Goal: Information Seeking & Learning: Compare options

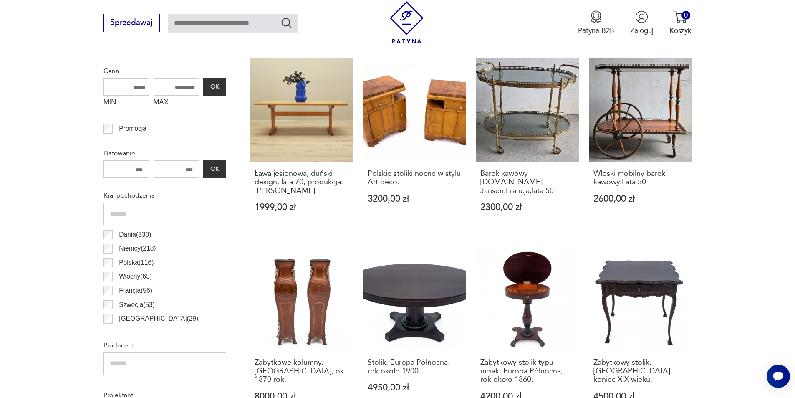
scroll to position [626, 0]
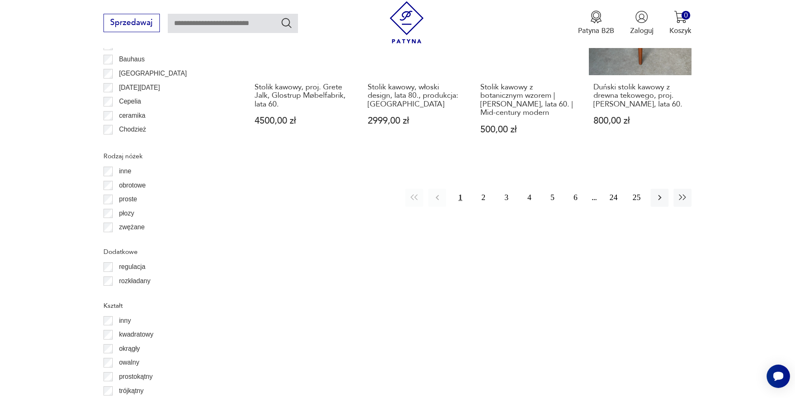
scroll to position [1051, 0]
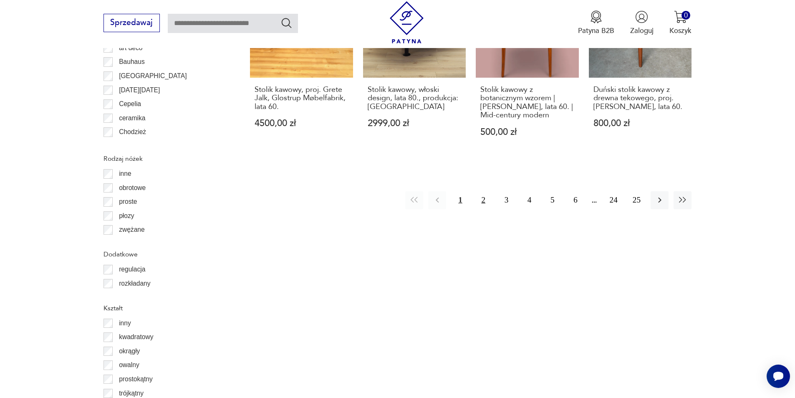
click at [483, 191] on button "2" at bounding box center [483, 200] width 18 height 18
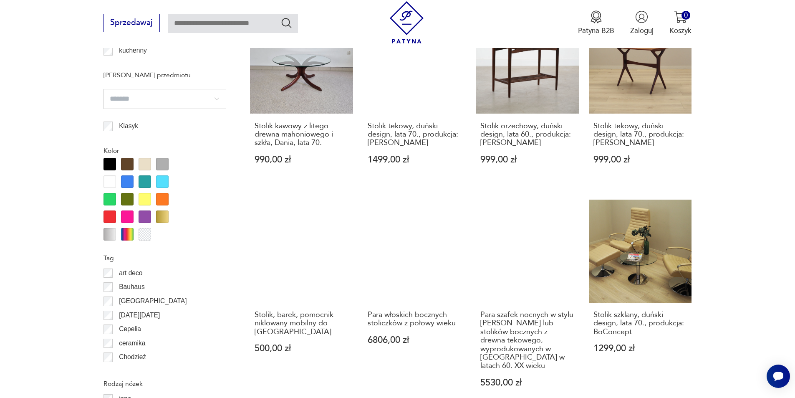
scroll to position [1060, 0]
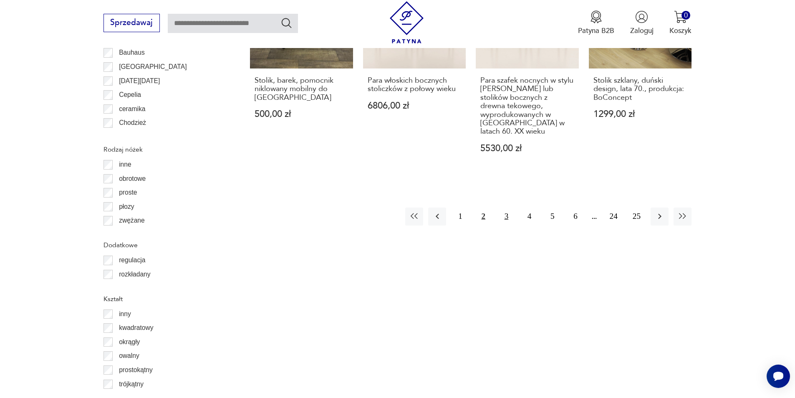
click at [506, 207] on button "3" at bounding box center [506, 216] width 18 height 18
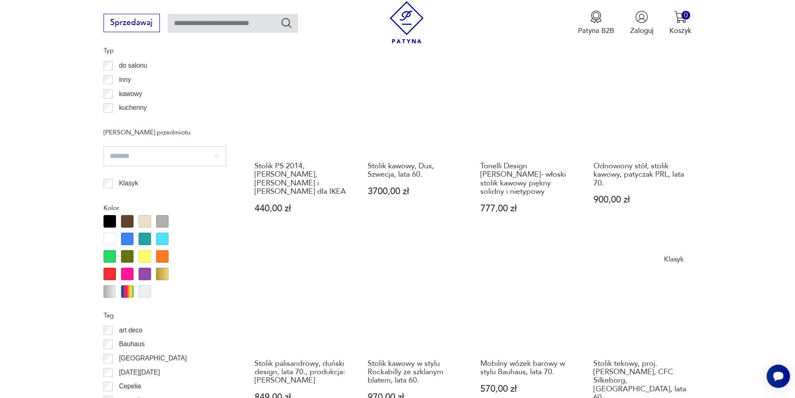
scroll to position [1026, 0]
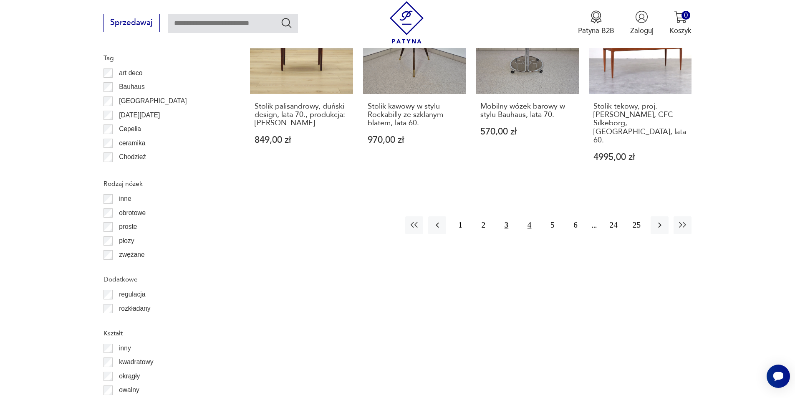
click at [531, 216] on button "4" at bounding box center [529, 225] width 18 height 18
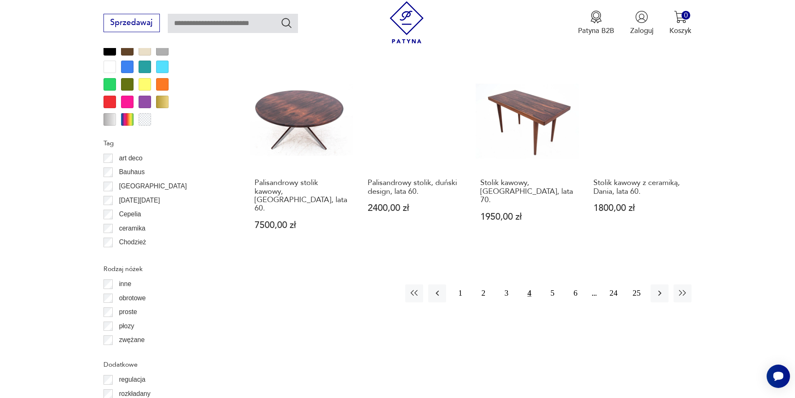
scroll to position [952, 0]
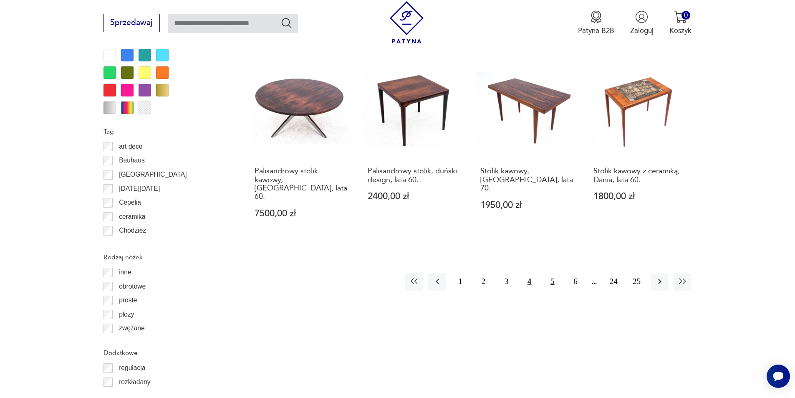
click at [554, 272] on button "5" at bounding box center [552, 281] width 18 height 18
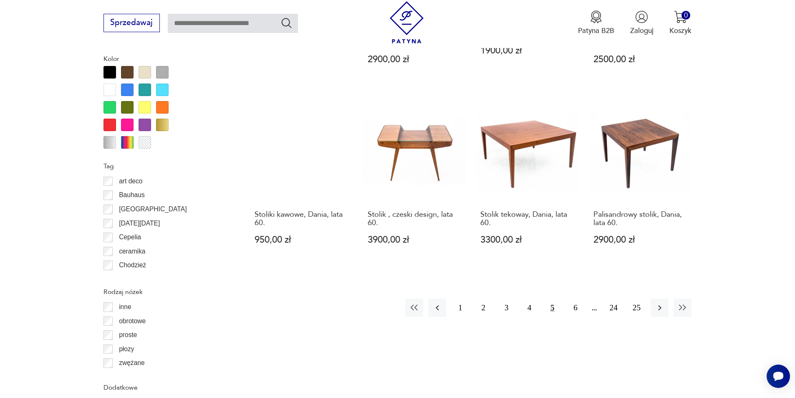
scroll to position [945, 0]
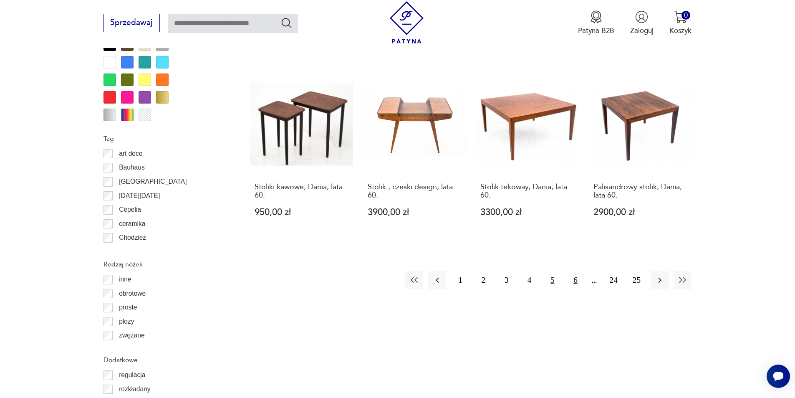
click at [574, 271] on button "6" at bounding box center [575, 280] width 18 height 18
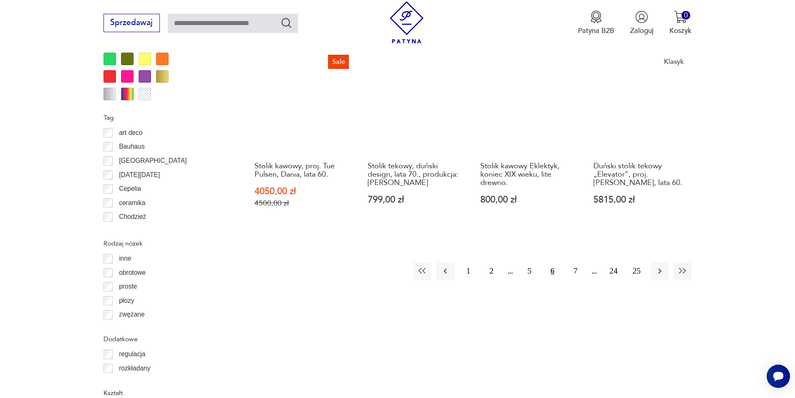
scroll to position [975, 0]
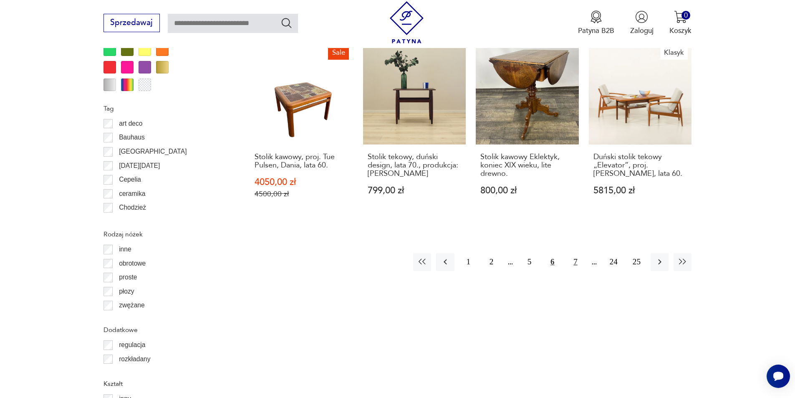
click at [574, 253] on button "7" at bounding box center [575, 262] width 18 height 18
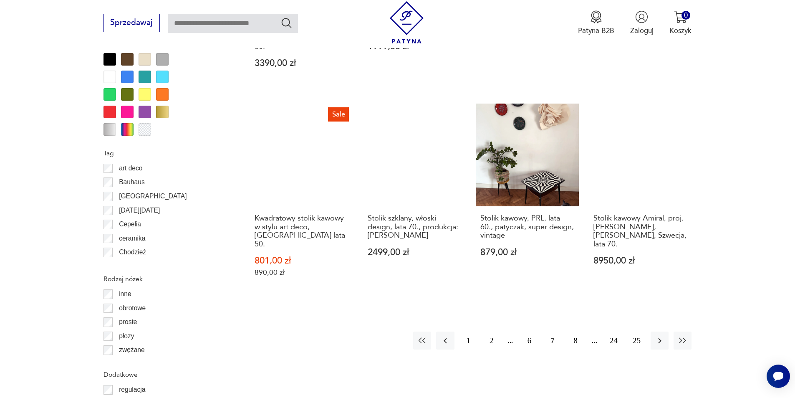
scroll to position [945, 0]
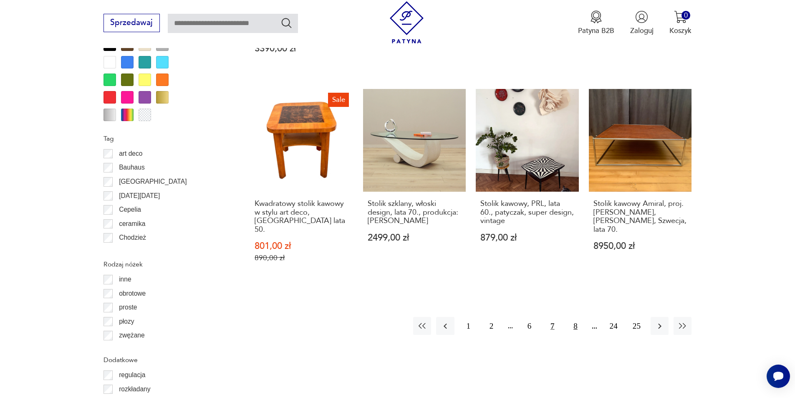
click at [575, 317] on button "8" at bounding box center [575, 326] width 18 height 18
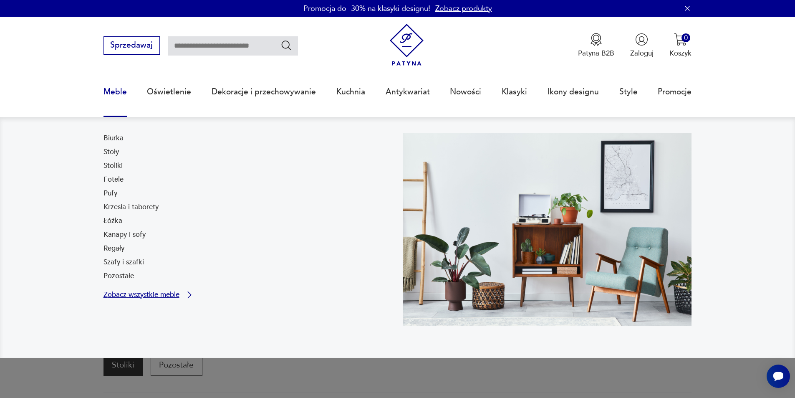
click at [141, 298] on p "Zobacz wszystkie meble" at bounding box center [141, 294] width 76 height 7
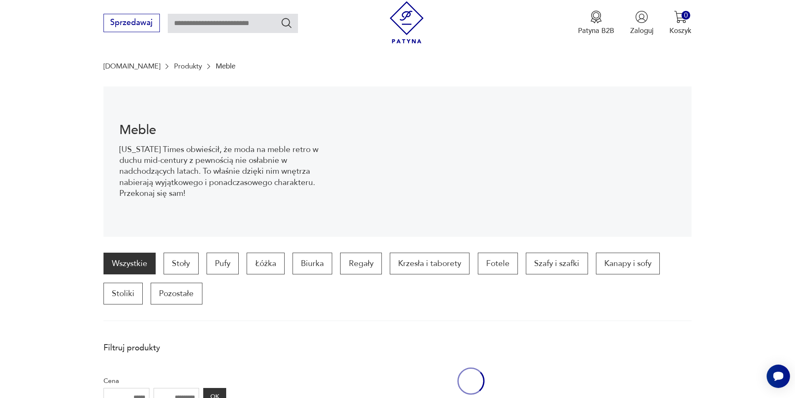
scroll to position [111, 0]
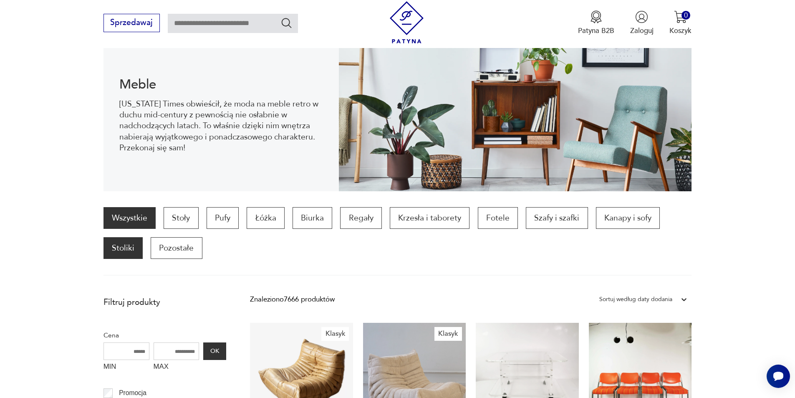
click at [126, 249] on p "Stoliki" at bounding box center [122, 248] width 39 height 22
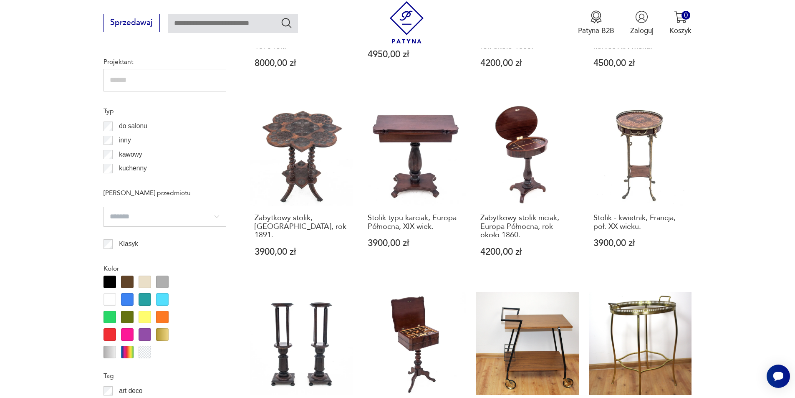
scroll to position [695, 0]
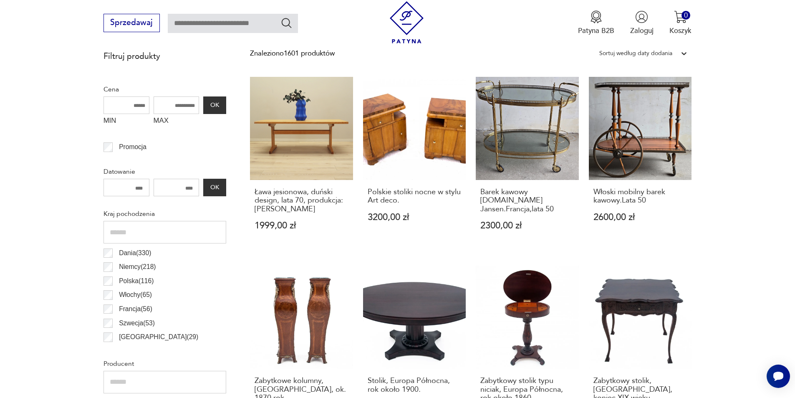
scroll to position [278, 0]
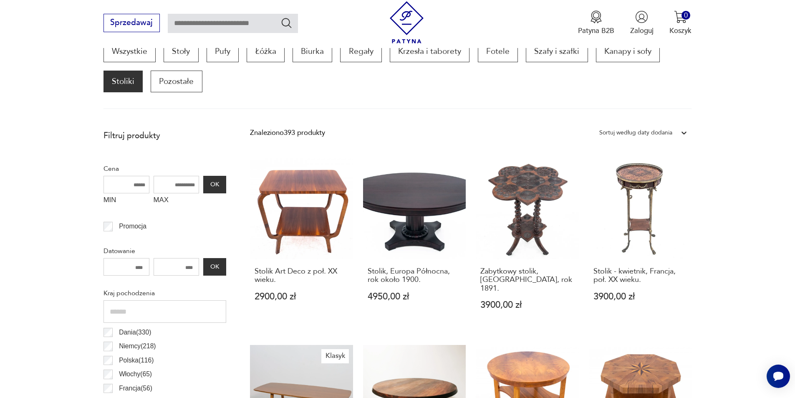
click at [171, 182] on input "MAX" at bounding box center [177, 185] width 46 height 18
type input "****"
click at [214, 187] on button "OK" at bounding box center [214, 185] width 23 height 18
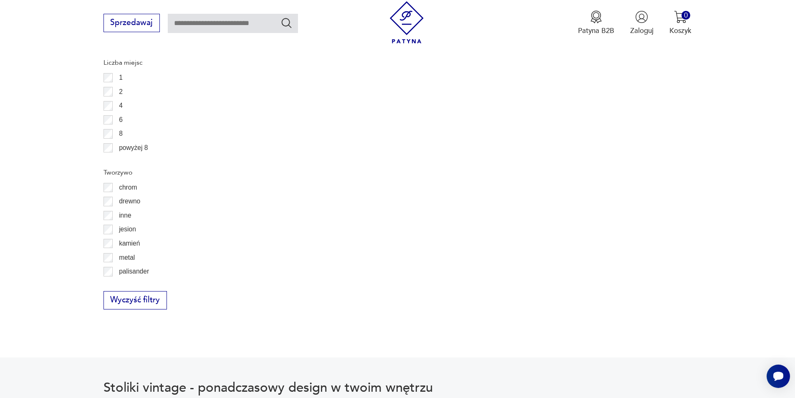
scroll to position [40, 0]
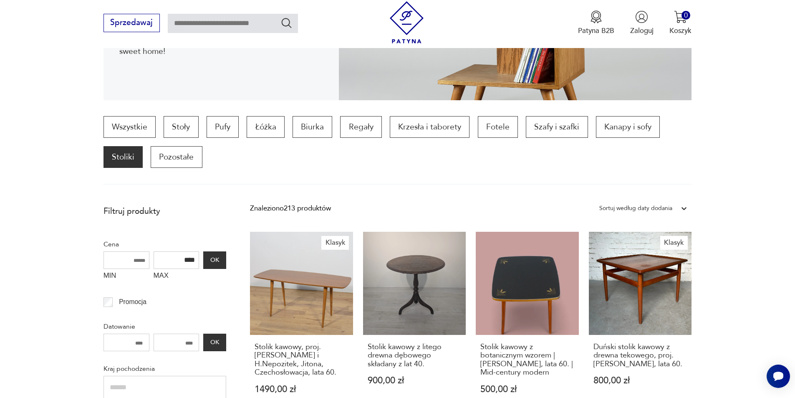
scroll to position [320, 0]
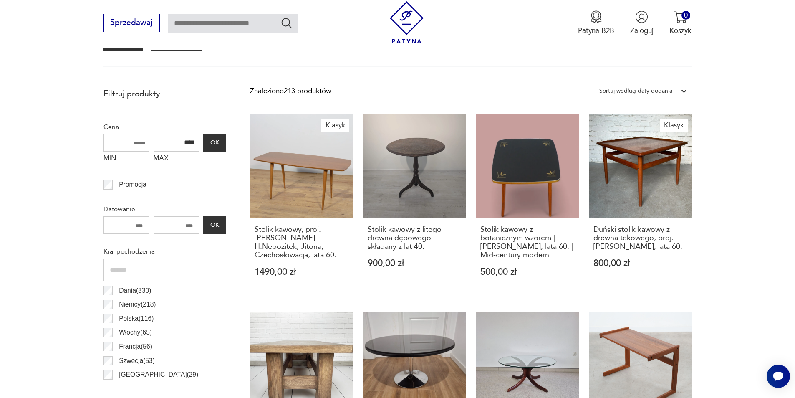
click at [119, 139] on input "MIN" at bounding box center [126, 143] width 46 height 18
type input "****"
click at [222, 143] on button "OK" at bounding box center [214, 143] width 23 height 18
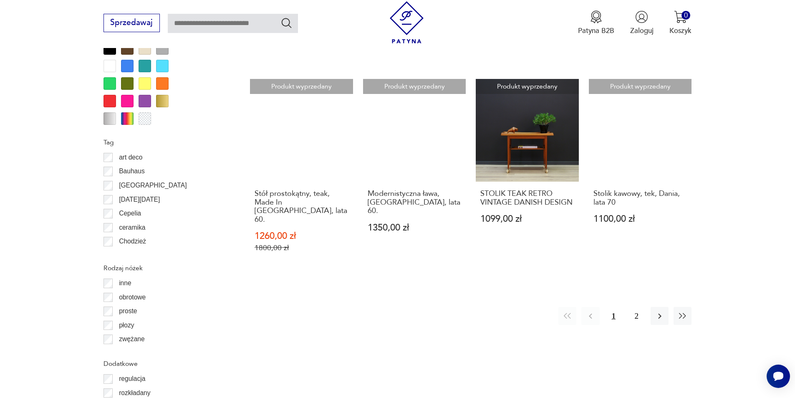
scroll to position [982, 0]
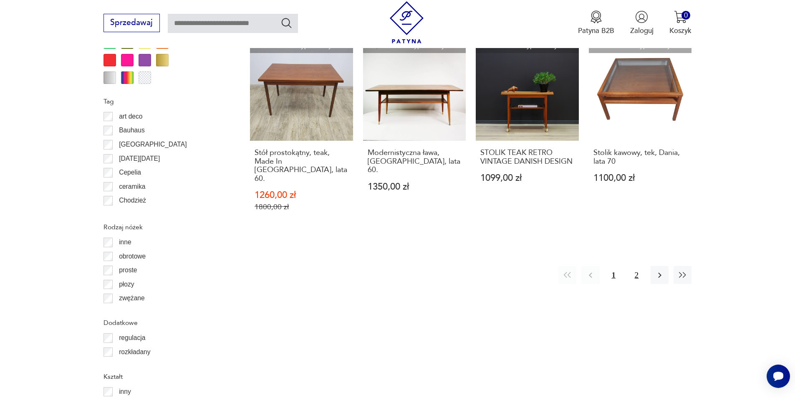
click at [636, 266] on button "2" at bounding box center [636, 275] width 18 height 18
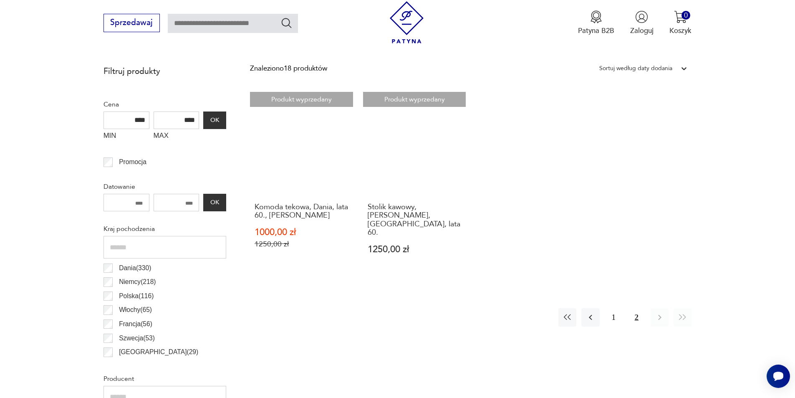
scroll to position [361, 0]
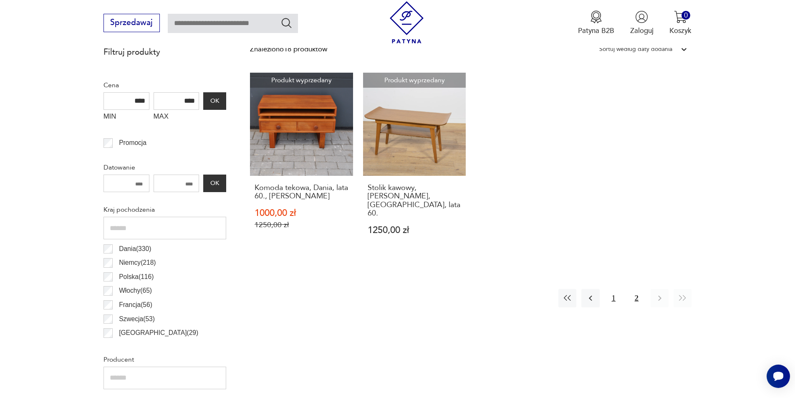
click at [615, 293] on button "1" at bounding box center [613, 298] width 18 height 18
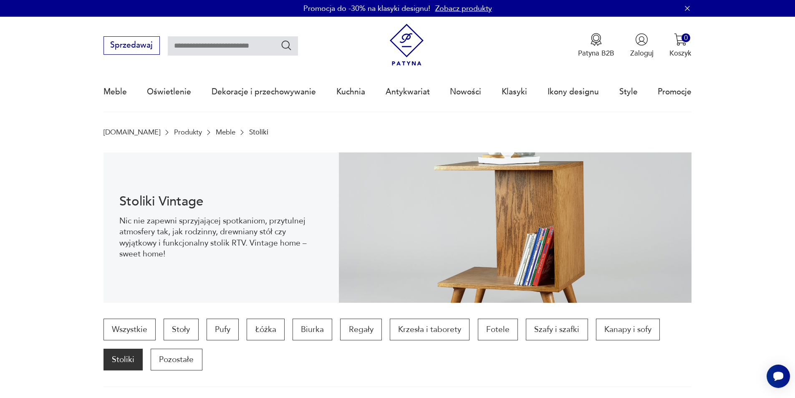
click at [239, 47] on input "text" at bounding box center [233, 45] width 130 height 19
type input "****"
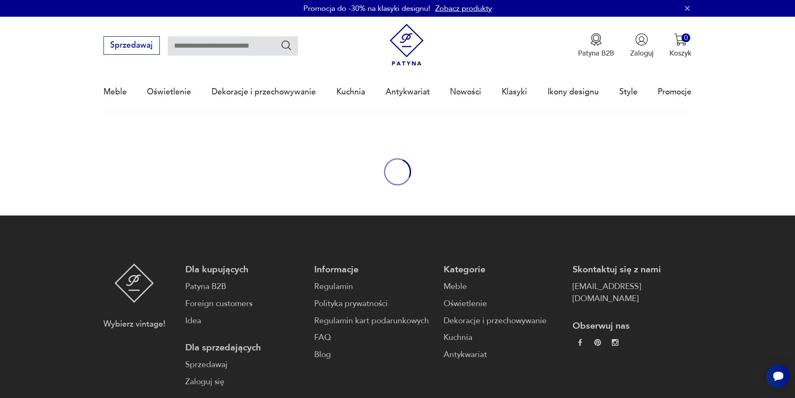
type input "****"
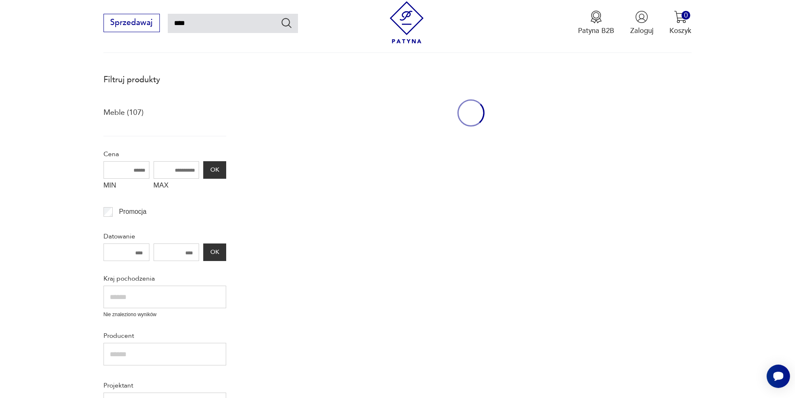
scroll to position [112, 0]
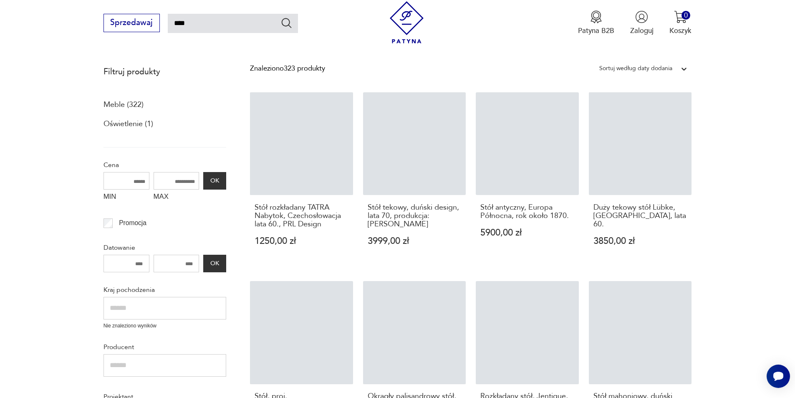
click at [110, 182] on input "MIN" at bounding box center [126, 181] width 46 height 18
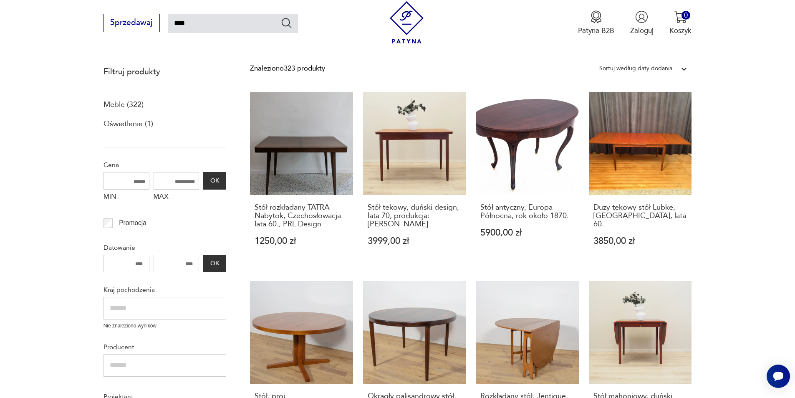
click at [130, 181] on input "MIN" at bounding box center [126, 181] width 46 height 18
type input "****"
click at [215, 176] on button "OK" at bounding box center [214, 181] width 23 height 18
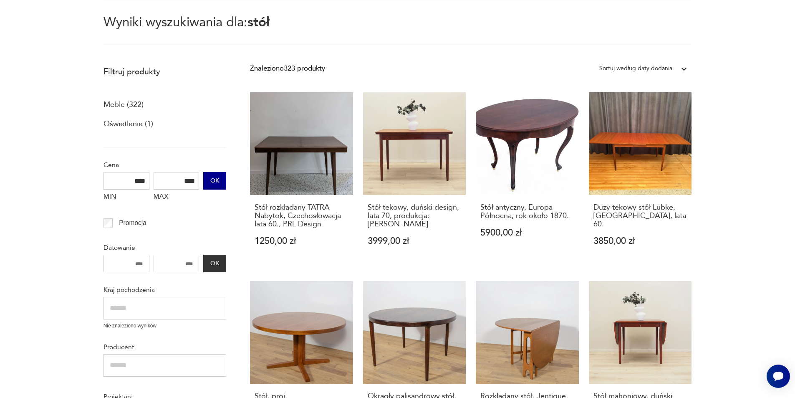
scroll to position [48, 0]
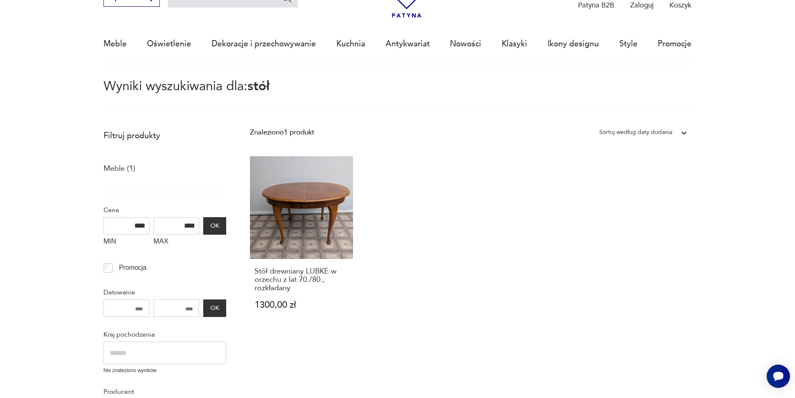
click at [136, 224] on input "****" at bounding box center [126, 226] width 46 height 18
type input "****"
click at [188, 225] on input "****" at bounding box center [177, 226] width 46 height 18
type input "****"
click at [214, 224] on button "OK" at bounding box center [214, 226] width 23 height 18
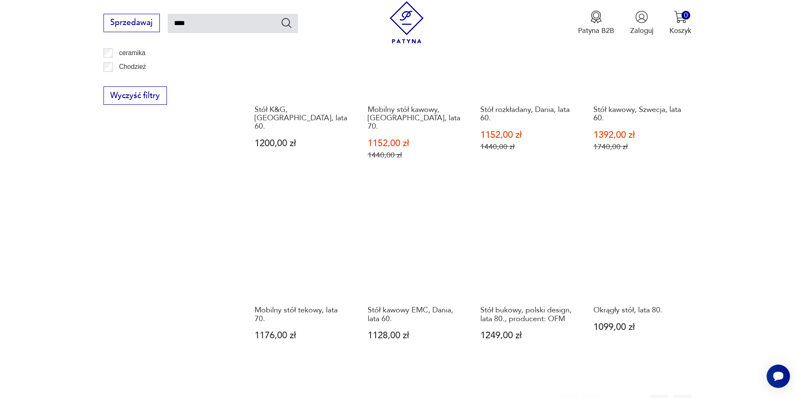
scroll to position [632, 0]
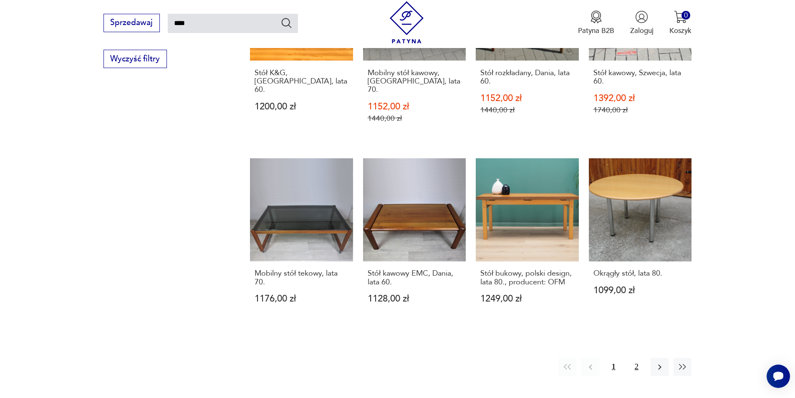
click at [635, 358] on button "2" at bounding box center [636, 367] width 18 height 18
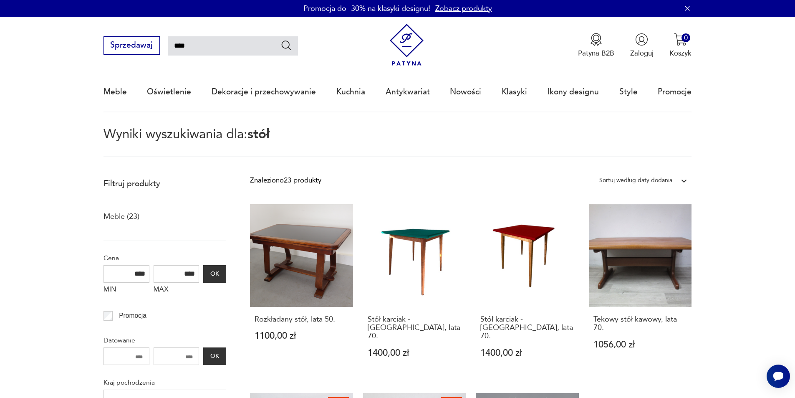
click at [222, 48] on input "****" at bounding box center [233, 45] width 130 height 19
type input "******"
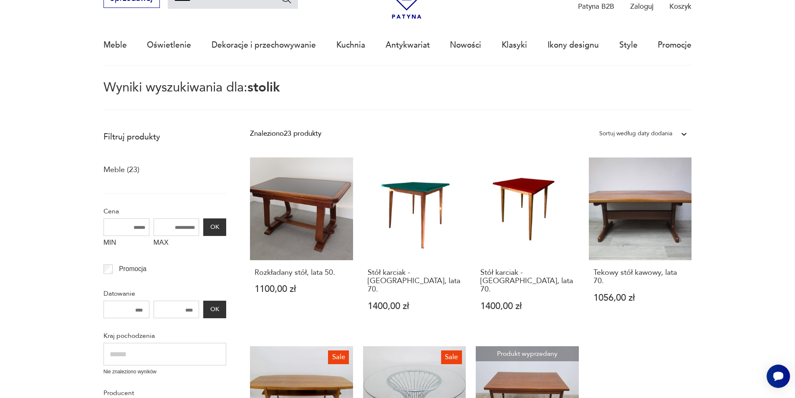
scroll to position [48, 0]
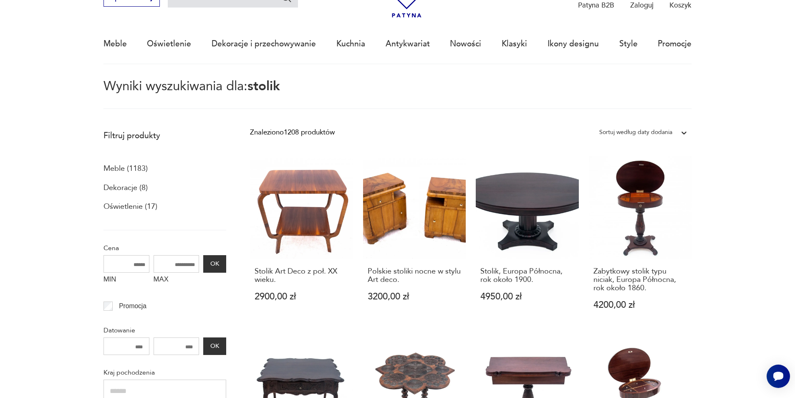
click at [118, 263] on input "MIN" at bounding box center [126, 264] width 46 height 18
type input "****"
click at [208, 264] on button "OK" at bounding box center [214, 264] width 23 height 18
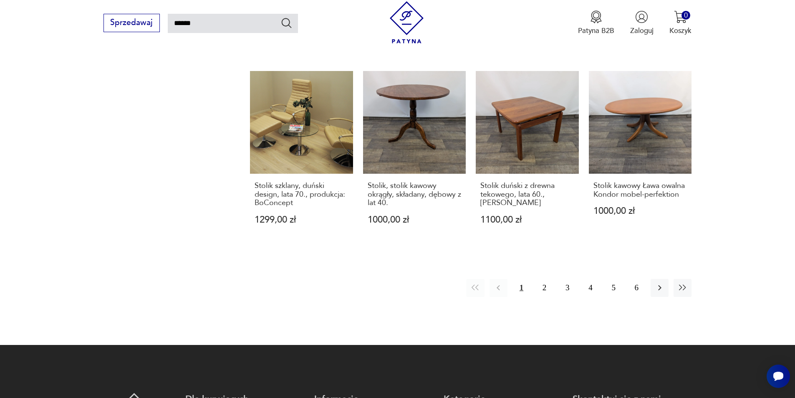
scroll to position [765, 0]
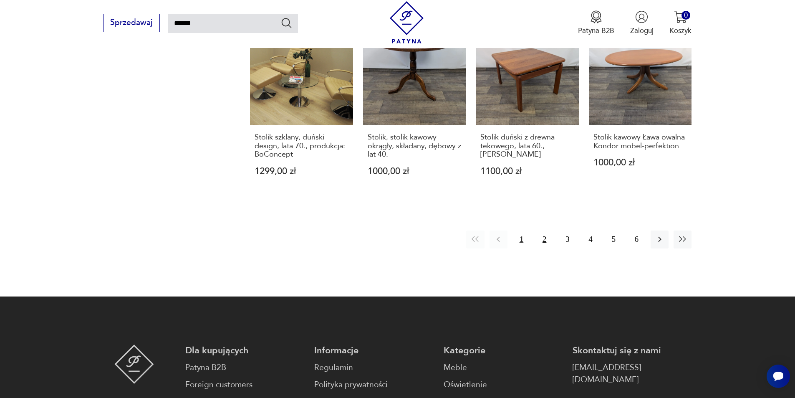
click at [544, 230] on button "2" at bounding box center [544, 239] width 18 height 18
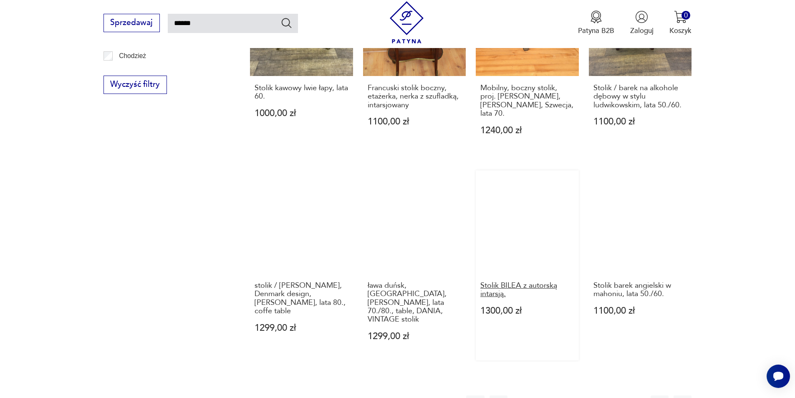
scroll to position [750, 0]
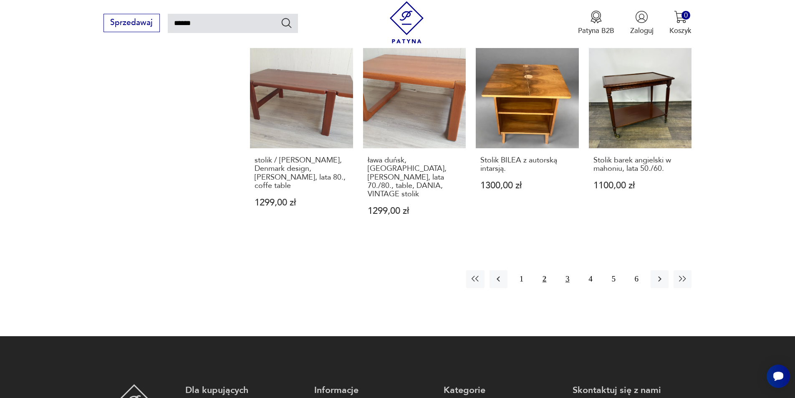
click at [567, 270] on button "3" at bounding box center [567, 279] width 18 height 18
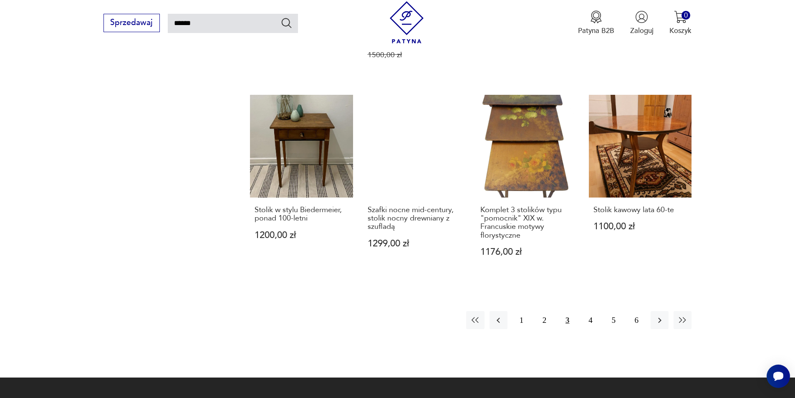
scroll to position [715, 0]
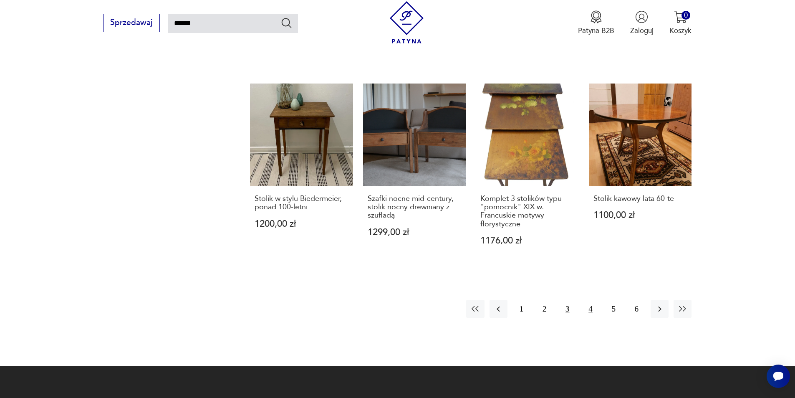
click at [593, 300] on button "4" at bounding box center [590, 309] width 18 height 18
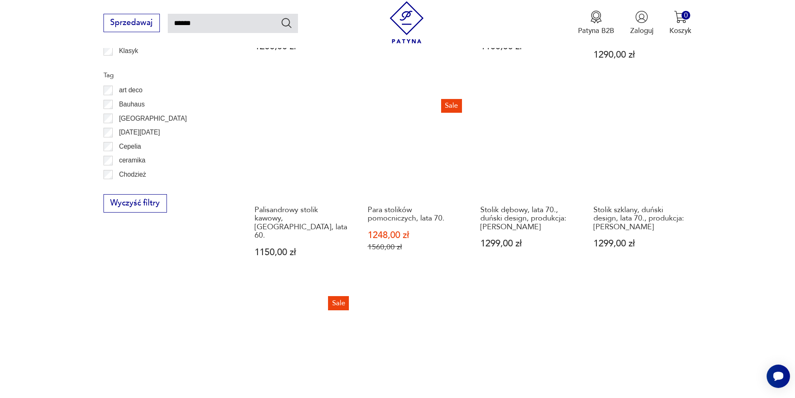
scroll to position [757, 0]
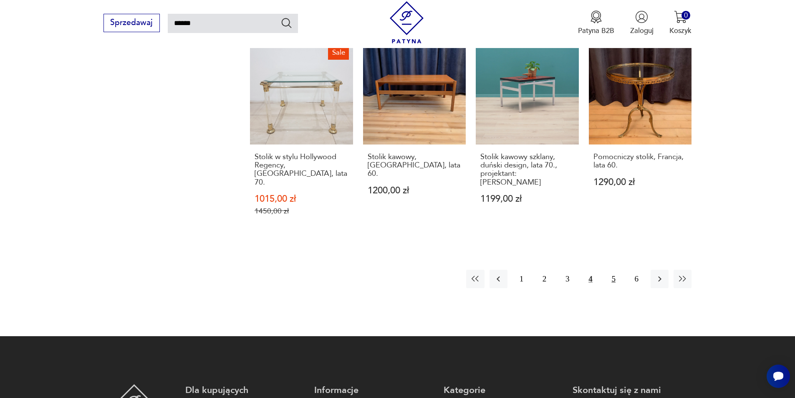
click at [615, 269] on button "5" at bounding box center [613, 278] width 18 height 18
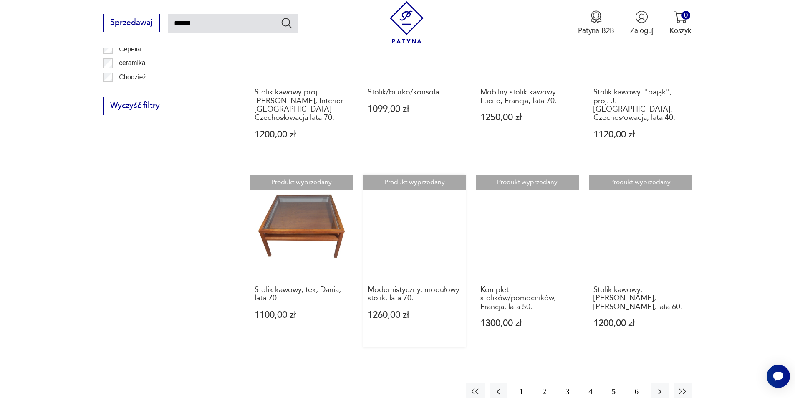
scroll to position [632, 0]
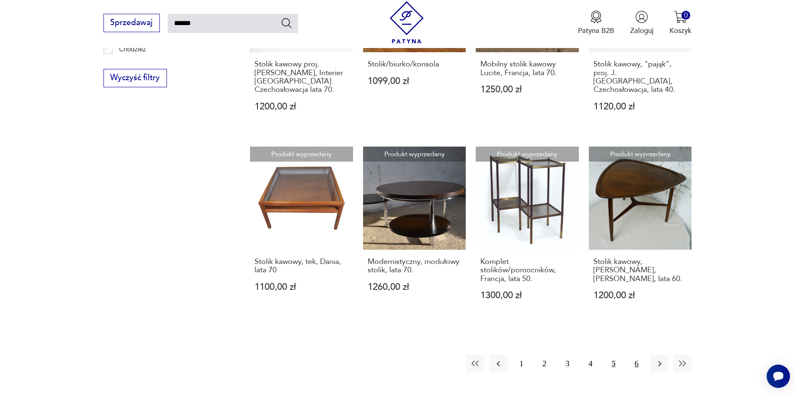
click at [635, 354] on button "6" at bounding box center [636, 363] width 18 height 18
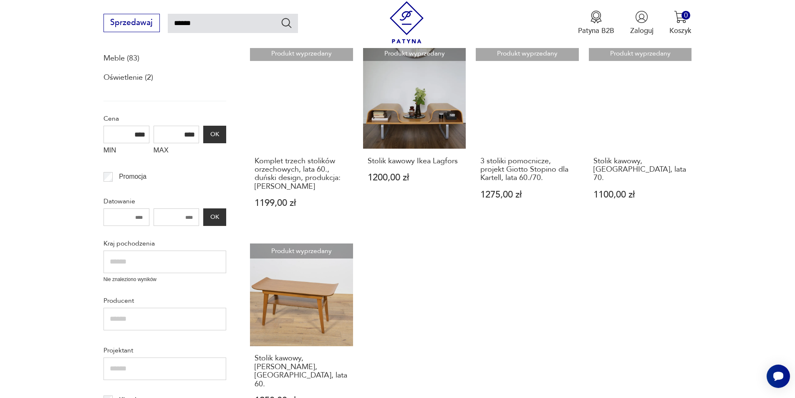
scroll to position [173, 0]
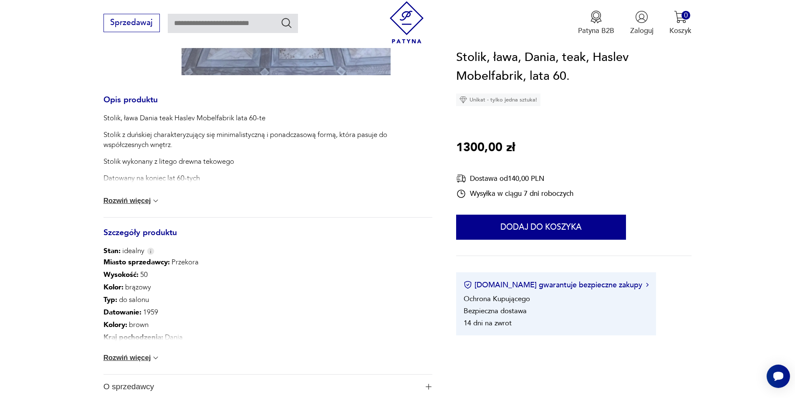
scroll to position [375, 0]
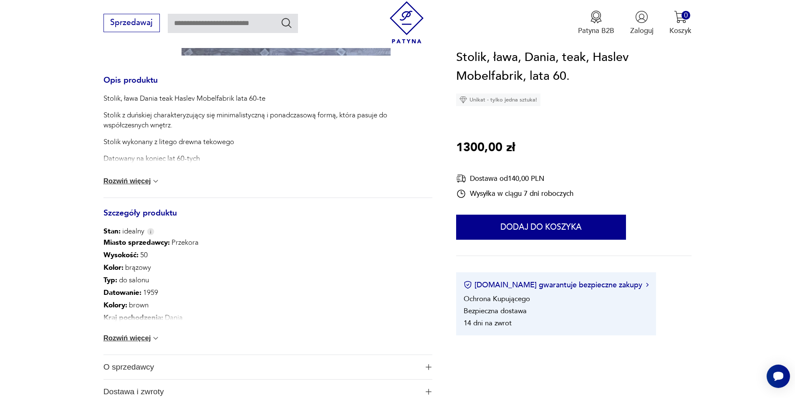
click at [136, 343] on div "Miasto sprzedawcy : Przekora Wysokość : 50 Kolor: brązowy Typ : do salonu Datow…" at bounding box center [267, 295] width 329 height 118
click at [136, 337] on button "Rozwiń więcej" at bounding box center [131, 338] width 57 height 8
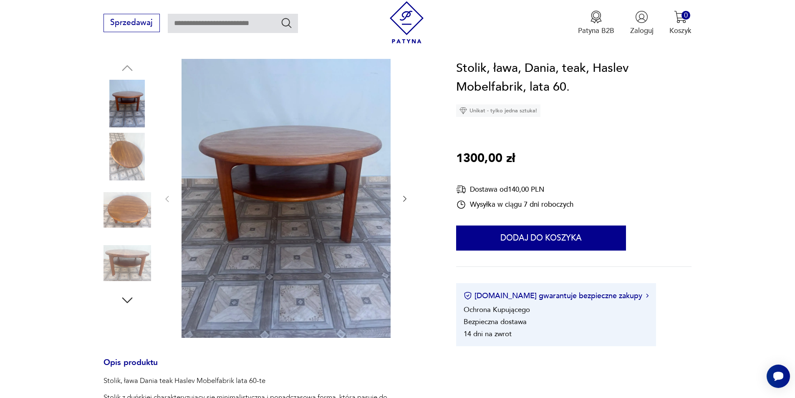
scroll to position [83, 0]
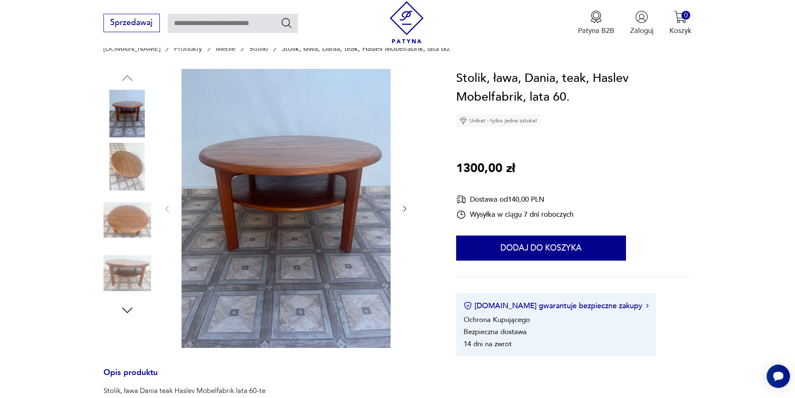
click at [404, 207] on icon "button" at bounding box center [404, 209] width 3 height 6
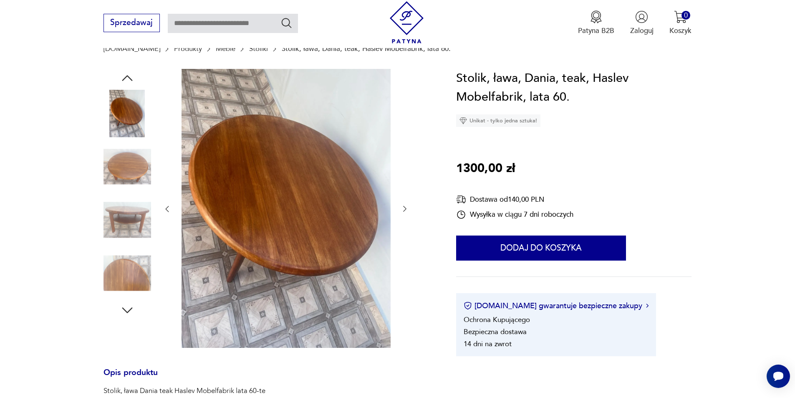
click at [404, 207] on icon "button" at bounding box center [404, 209] width 3 height 6
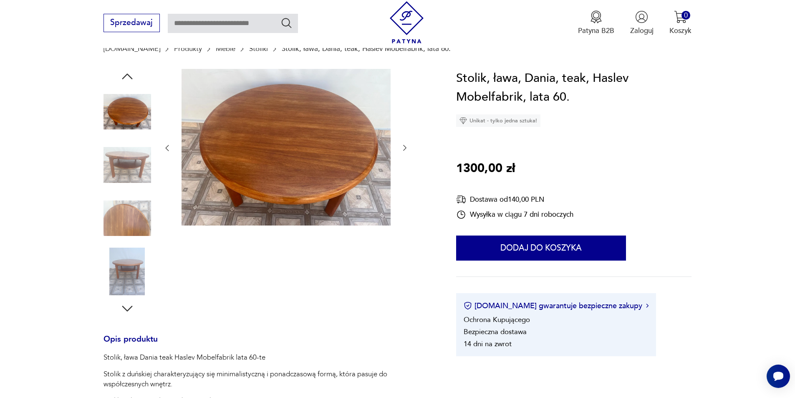
click at [405, 144] on icon "button" at bounding box center [404, 148] width 8 height 8
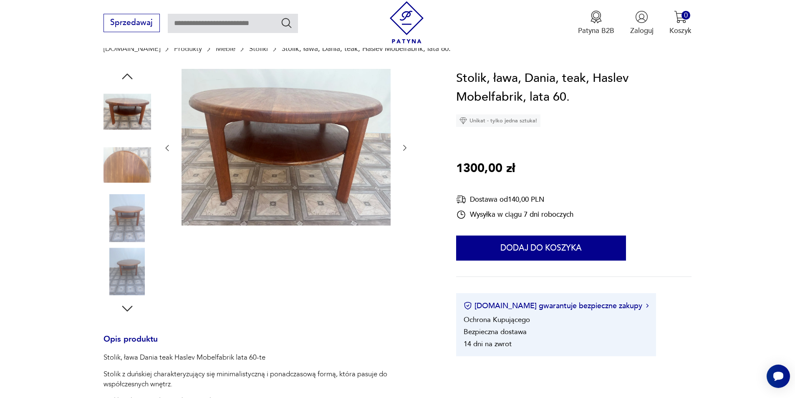
click at [404, 146] on icon "button" at bounding box center [404, 148] width 3 height 6
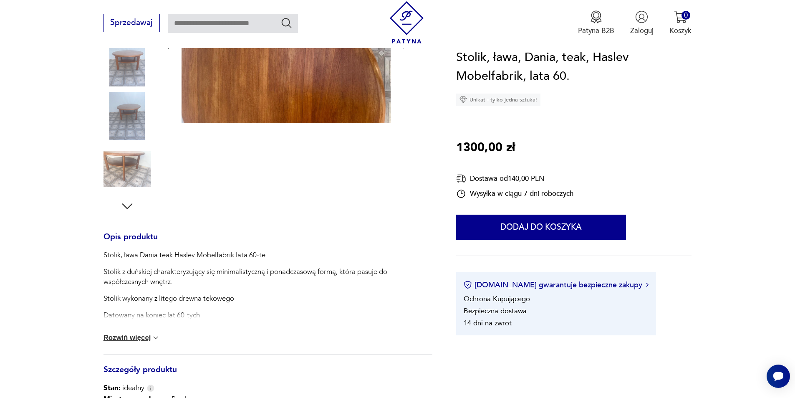
scroll to position [209, 0]
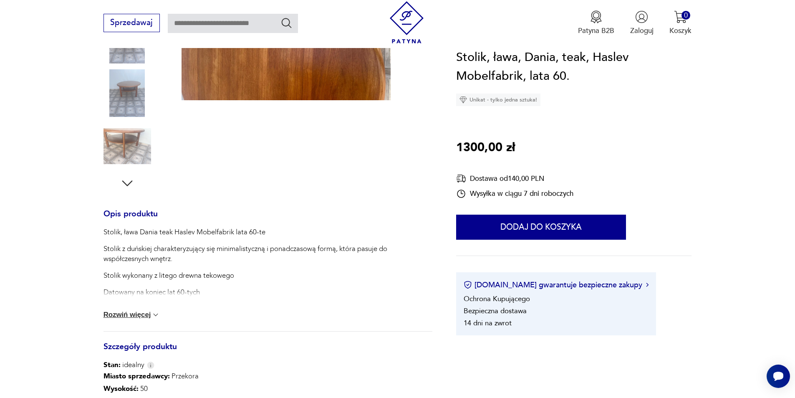
click at [144, 315] on button "Rozwiń więcej" at bounding box center [131, 314] width 57 height 8
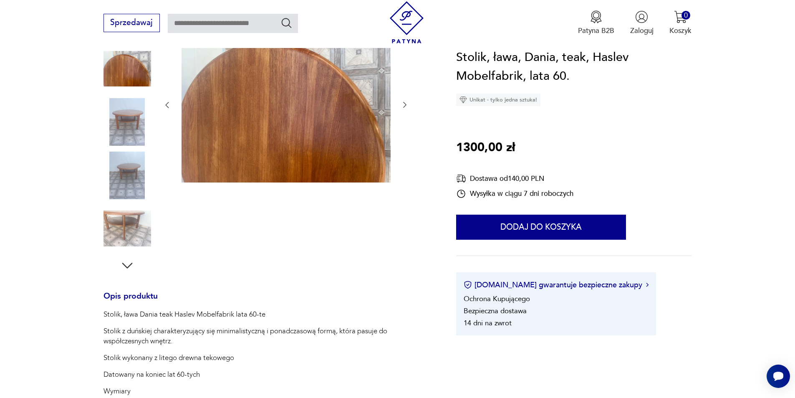
scroll to position [125, 0]
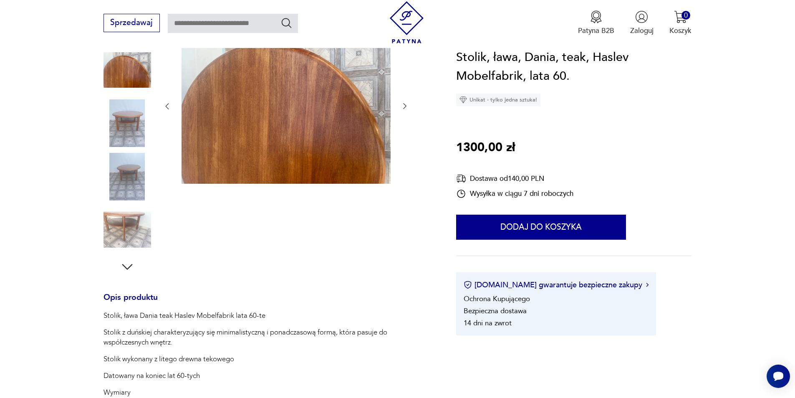
click at [123, 233] on img at bounding box center [127, 230] width 48 height 48
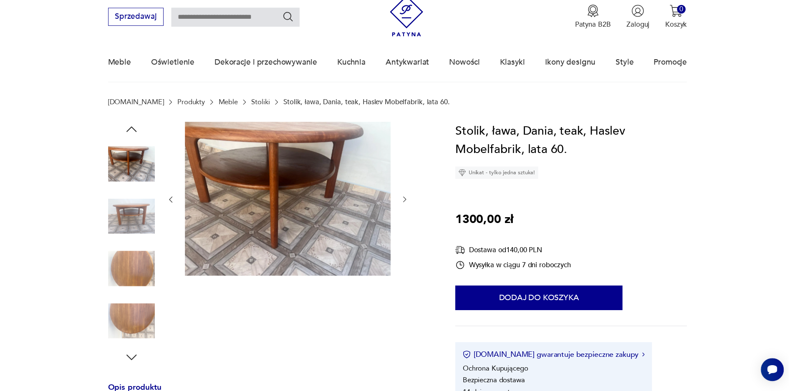
scroll to position [0, 0]
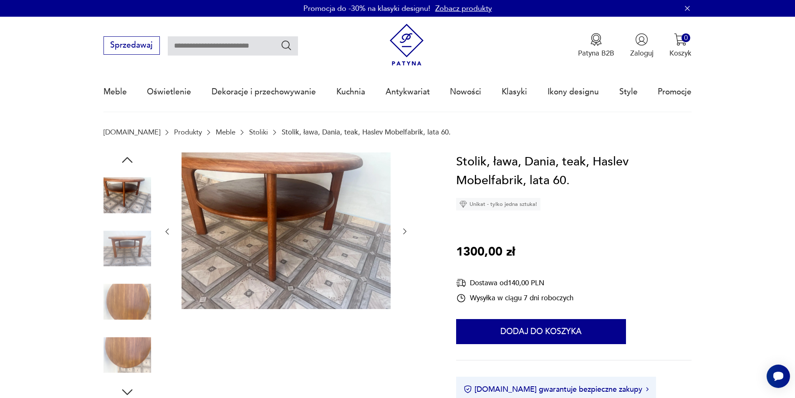
click at [121, 249] on img at bounding box center [127, 248] width 48 height 48
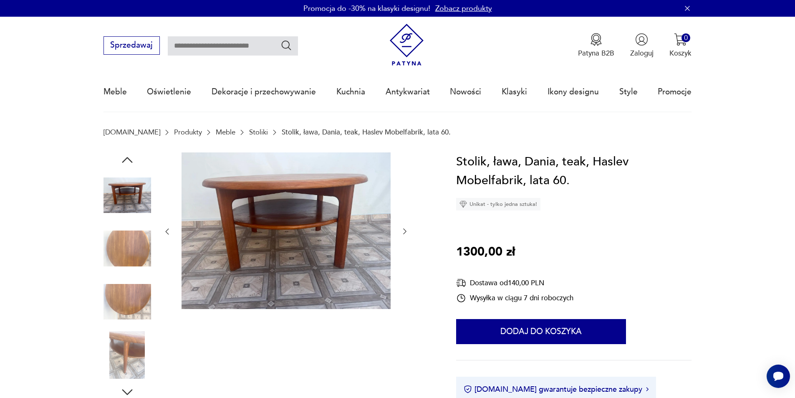
click at [309, 208] on img at bounding box center [285, 230] width 209 height 157
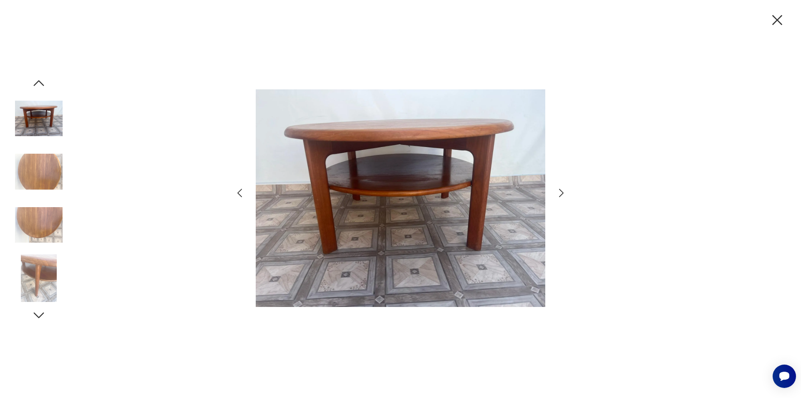
click at [562, 191] on icon "button" at bounding box center [561, 193] width 12 height 12
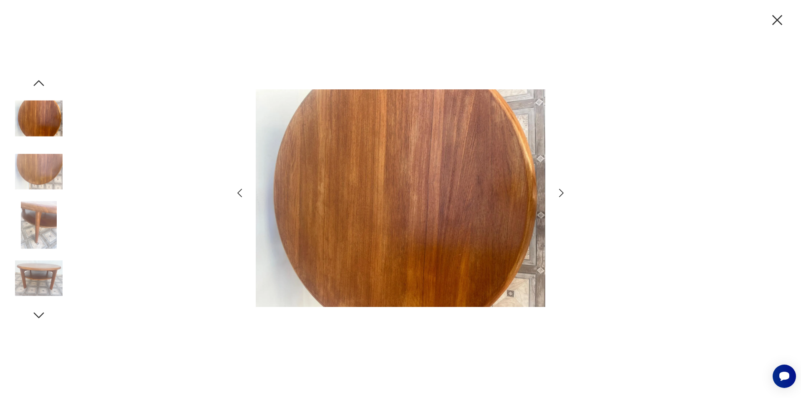
click at [562, 191] on icon "button" at bounding box center [561, 193] width 12 height 12
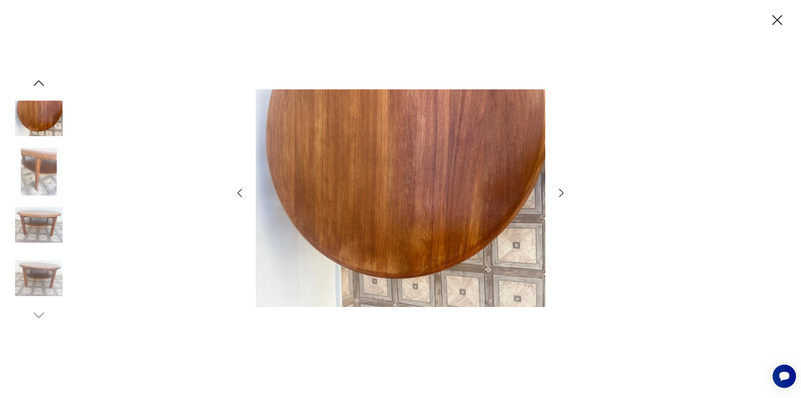
click at [562, 191] on icon "button" at bounding box center [561, 193] width 12 height 12
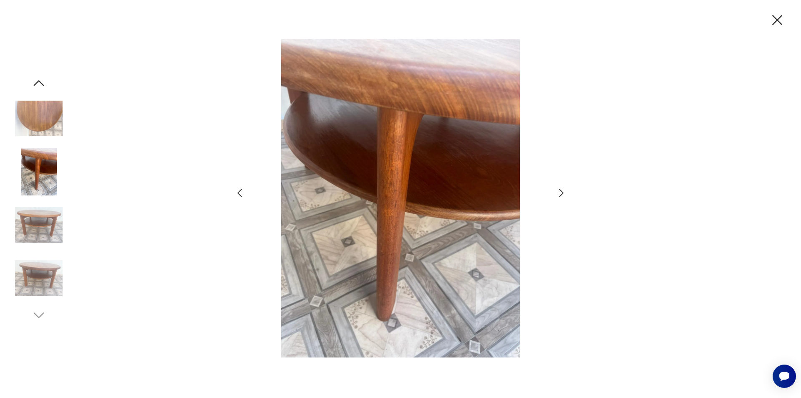
click at [562, 191] on icon "button" at bounding box center [561, 193] width 12 height 12
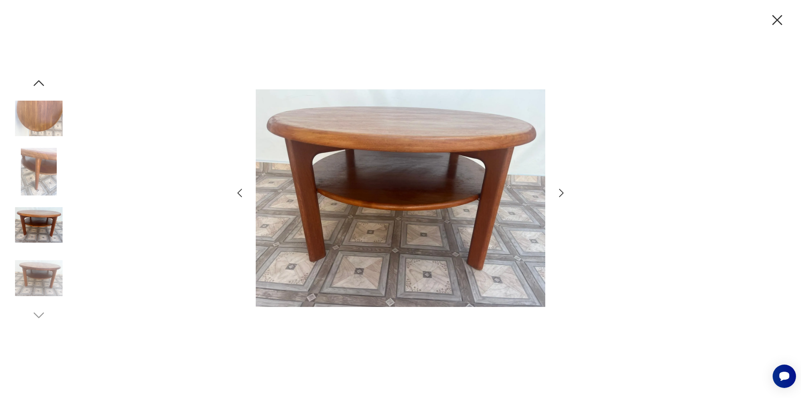
click at [562, 191] on icon "button" at bounding box center [561, 193] width 12 height 12
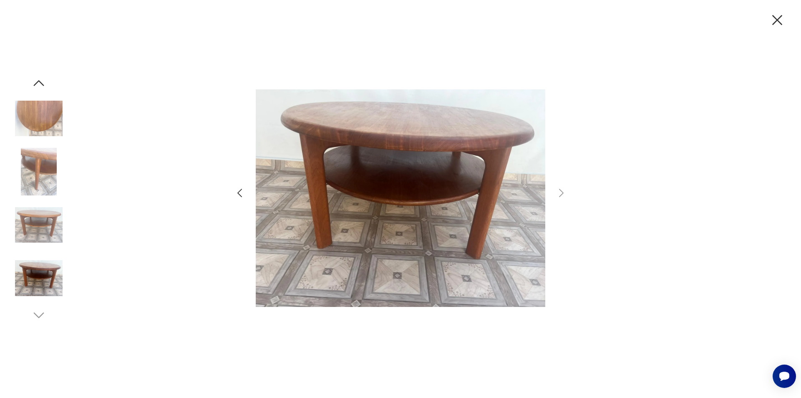
click at [776, 20] on icon "button" at bounding box center [777, 20] width 18 height 18
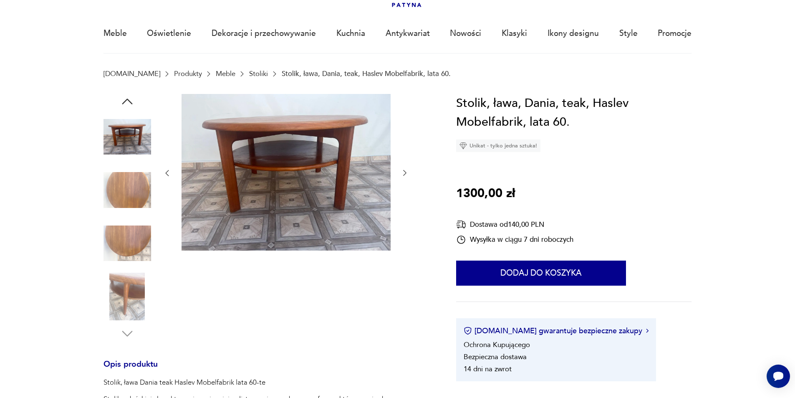
scroll to position [42, 0]
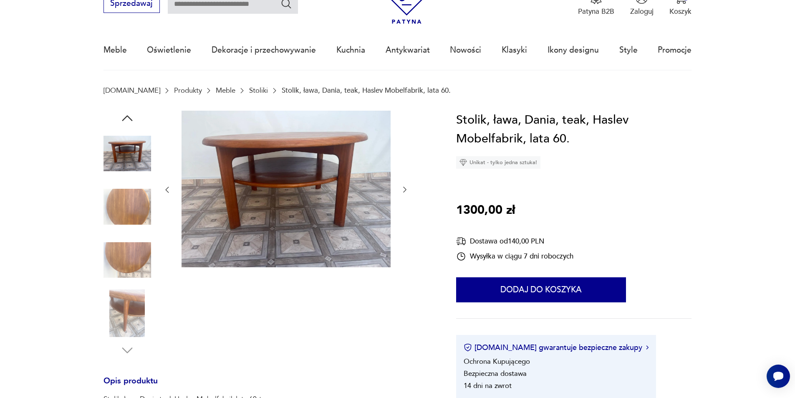
click at [131, 204] on img at bounding box center [127, 207] width 48 height 48
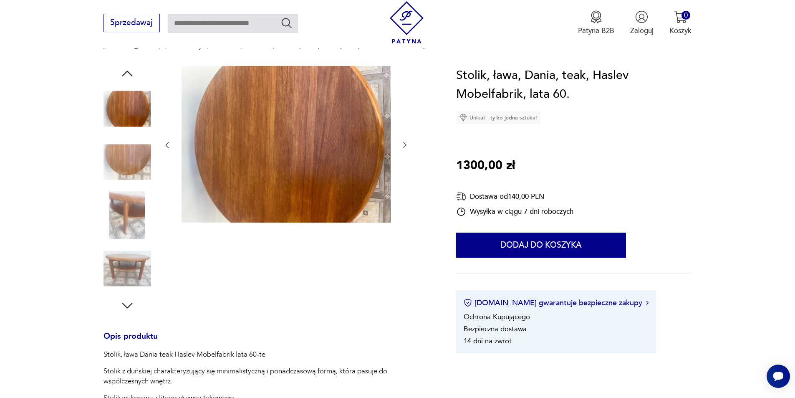
scroll to position [83, 0]
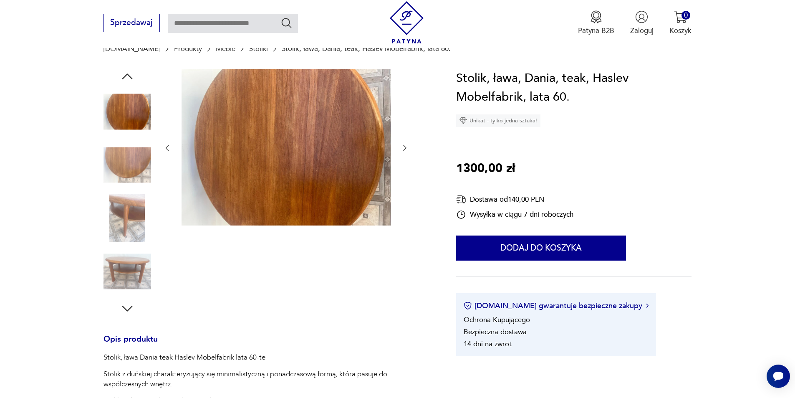
click at [404, 148] on icon "button" at bounding box center [404, 148] width 8 height 8
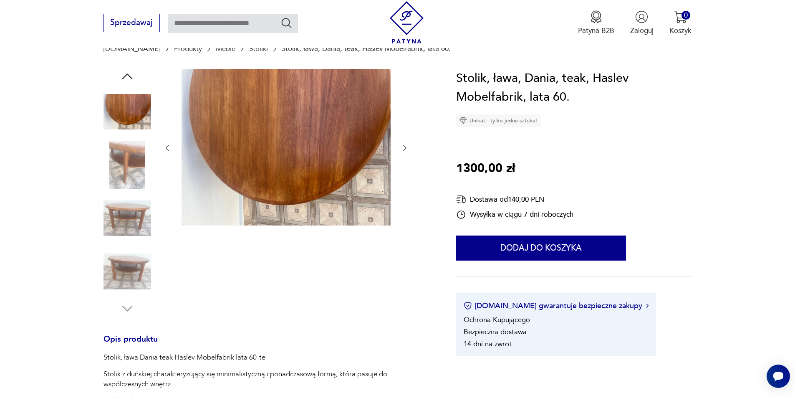
click at [404, 145] on icon "button" at bounding box center [404, 148] width 8 height 8
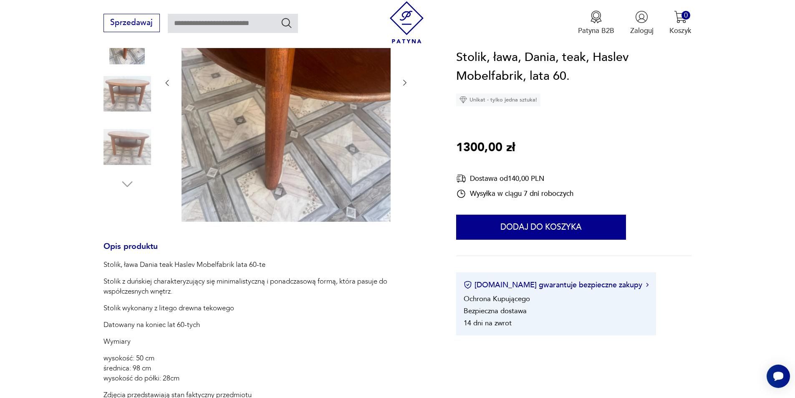
scroll to position [125, 0]
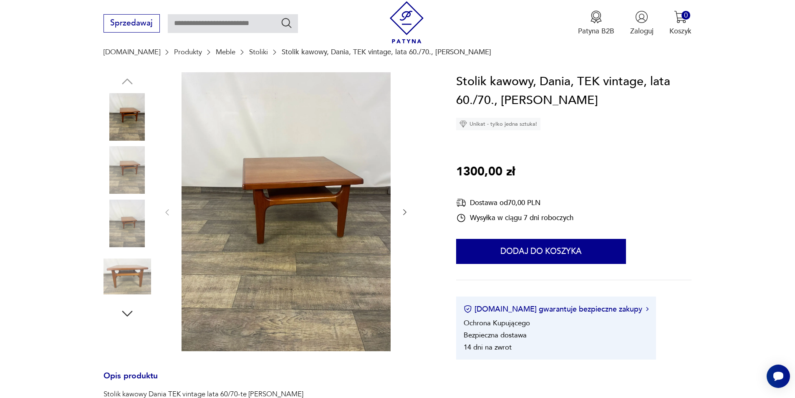
scroll to position [83, 0]
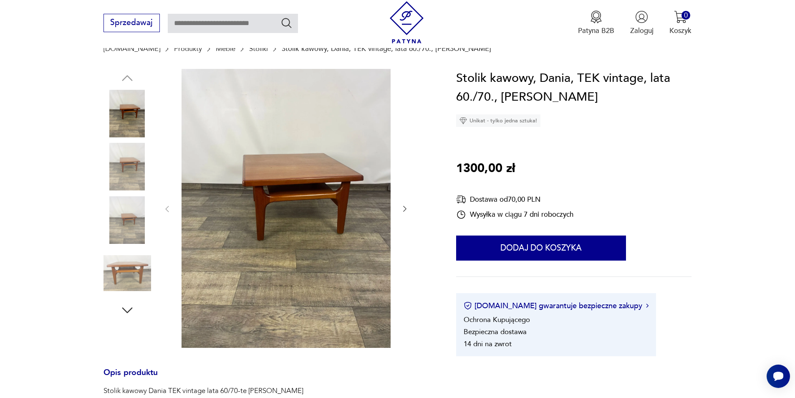
click at [403, 206] on icon "button" at bounding box center [404, 208] width 8 height 8
click at [403, 206] on icon "button" at bounding box center [404, 209] width 3 height 6
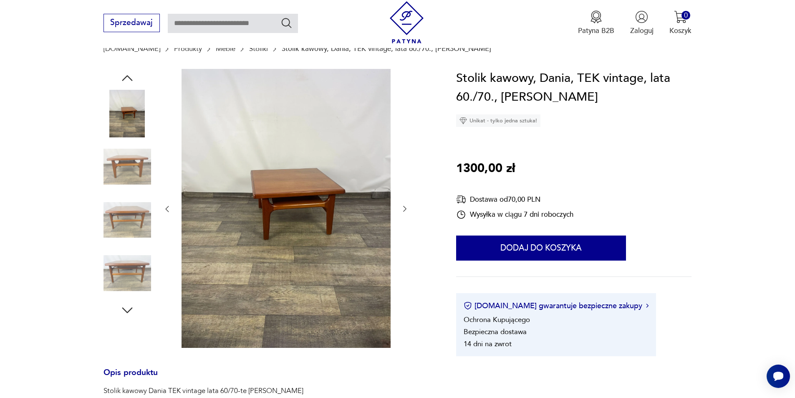
click at [403, 206] on icon "button" at bounding box center [404, 209] width 3 height 6
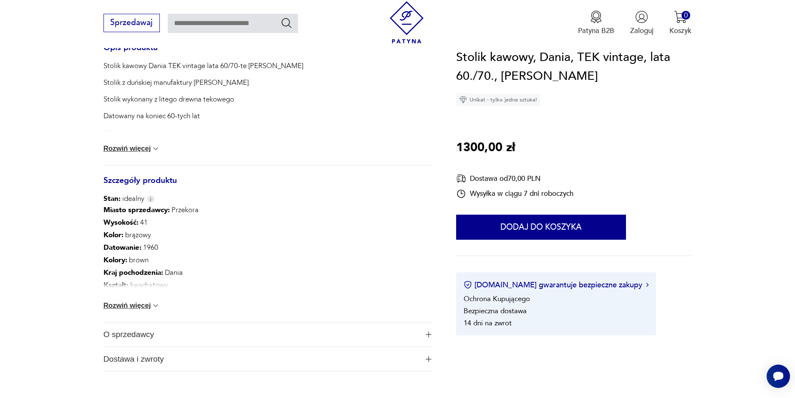
scroll to position [375, 0]
click at [132, 304] on button "Rozwiń więcej" at bounding box center [131, 304] width 57 height 8
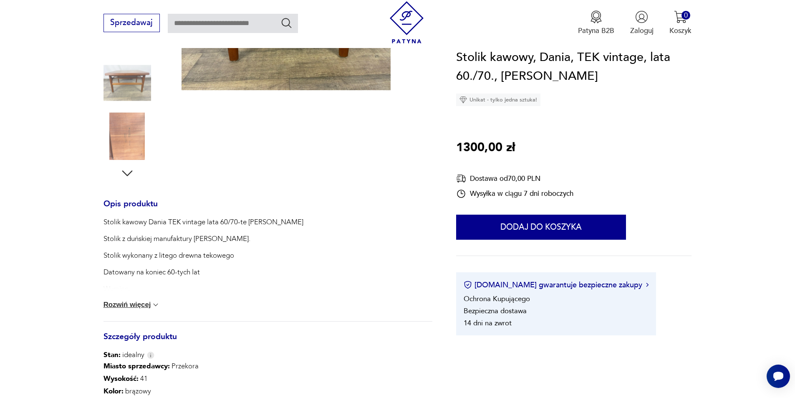
scroll to position [83, 0]
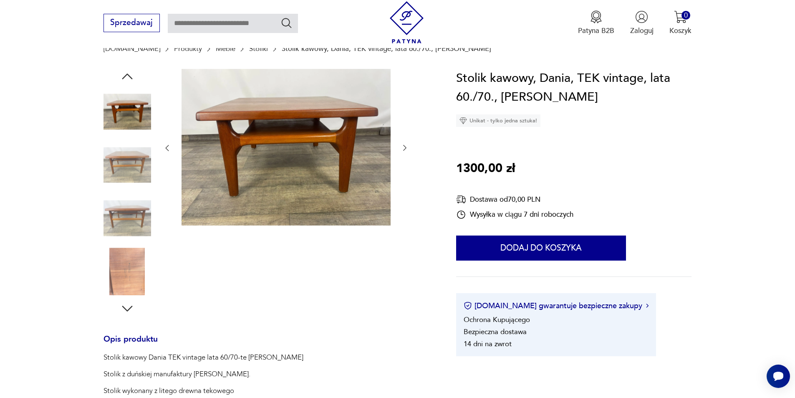
click at [402, 147] on icon "button" at bounding box center [404, 148] width 8 height 8
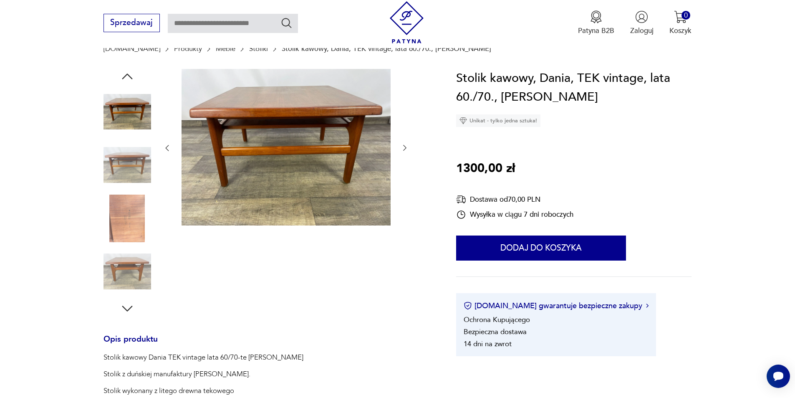
click at [403, 147] on icon "button" at bounding box center [404, 148] width 8 height 8
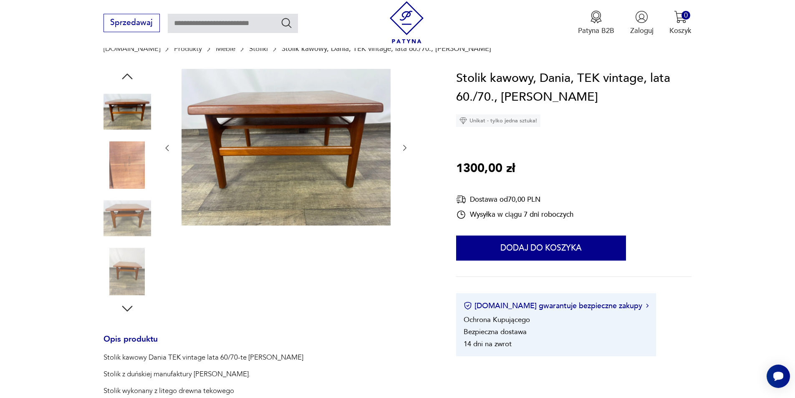
click at [405, 146] on icon "button" at bounding box center [404, 148] width 8 height 8
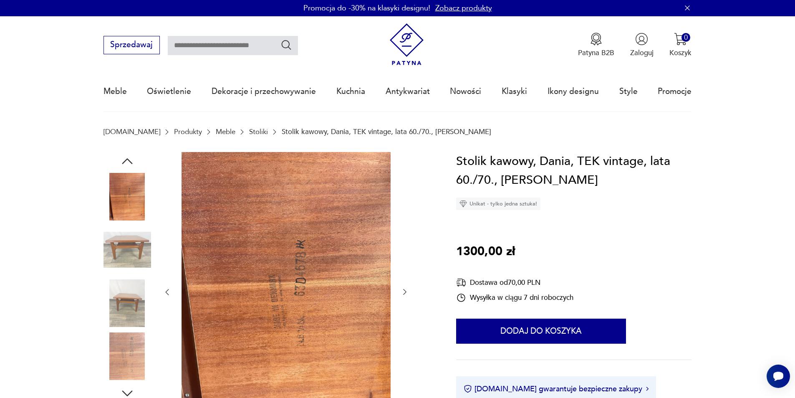
scroll to position [0, 0]
